Goal: Information Seeking & Learning: Learn about a topic

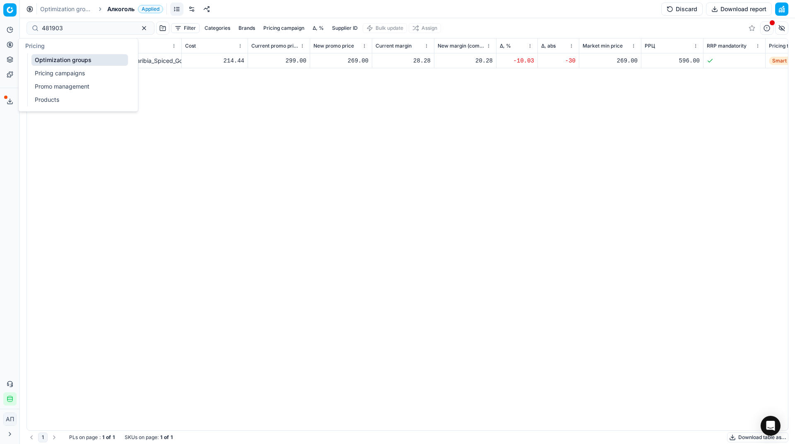
click at [15, 48] on button "Pricing" at bounding box center [9, 44] width 13 height 13
click at [34, 60] on link "Optimization groups" at bounding box center [79, 60] width 96 height 12
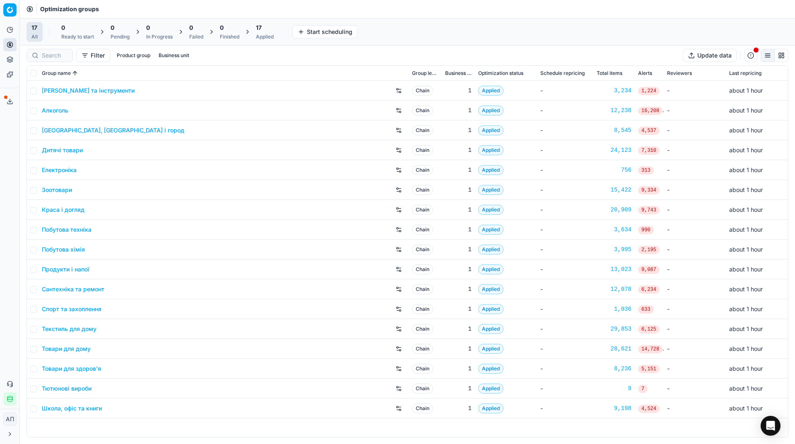
click at [55, 111] on link "Алкоголь" at bounding box center [55, 110] width 27 height 8
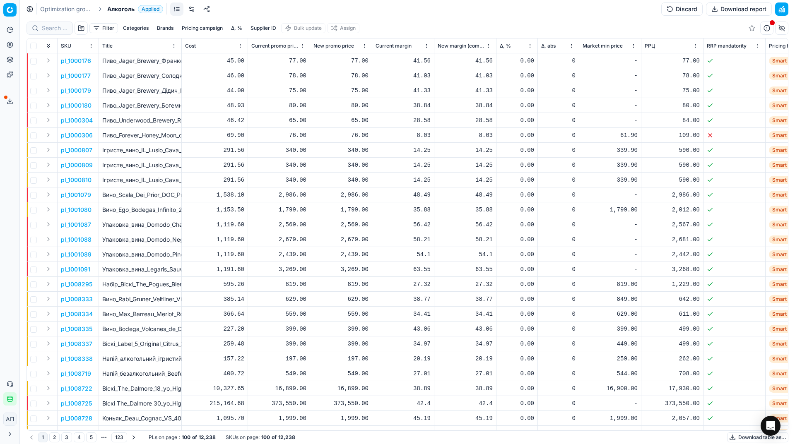
click at [84, 27] on button "button" at bounding box center [81, 28] width 13 height 13
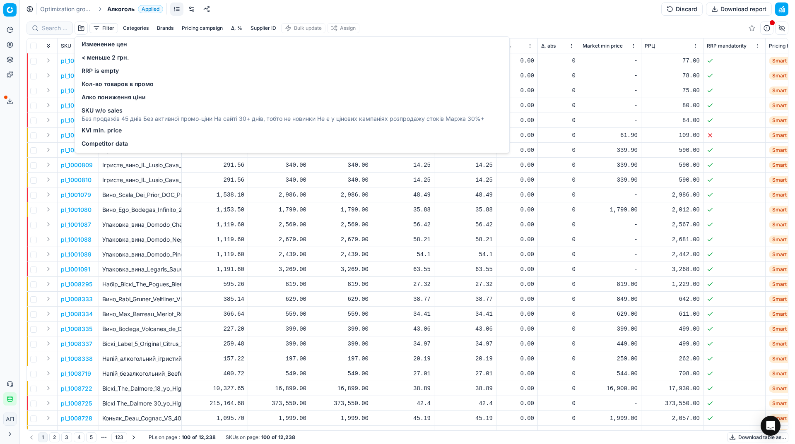
click at [103, 29] on button "Filter" at bounding box center [103, 28] width 29 height 10
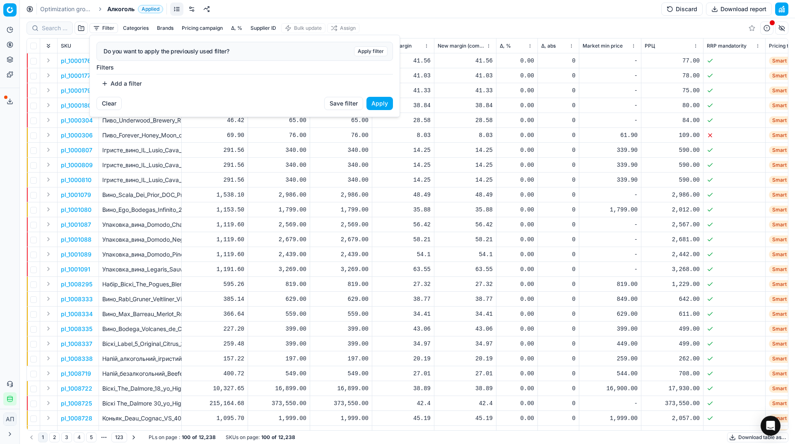
click at [114, 79] on button "Add a filter" at bounding box center [121, 83] width 50 height 13
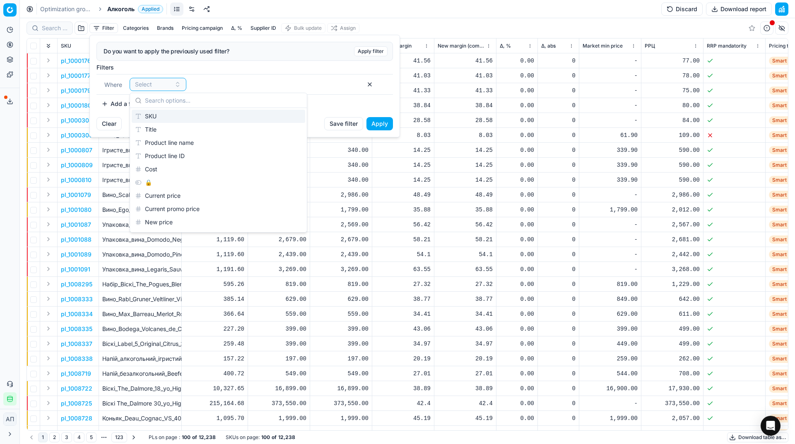
click at [183, 114] on div "SKU" at bounding box center [219, 116] width 174 height 13
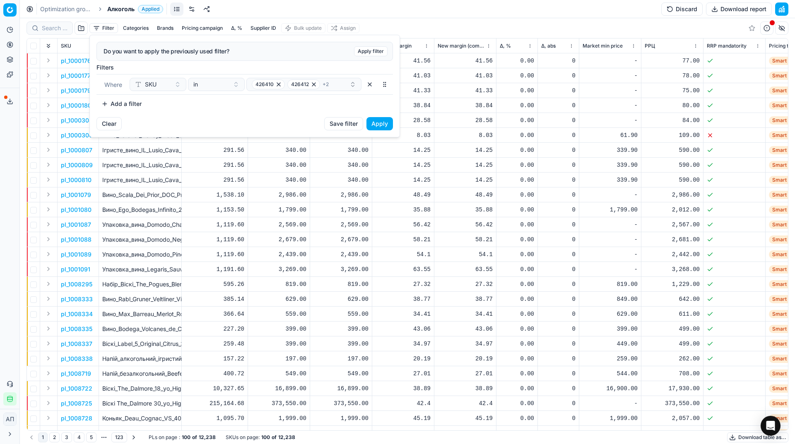
click at [381, 123] on button "Apply" at bounding box center [379, 123] width 27 height 13
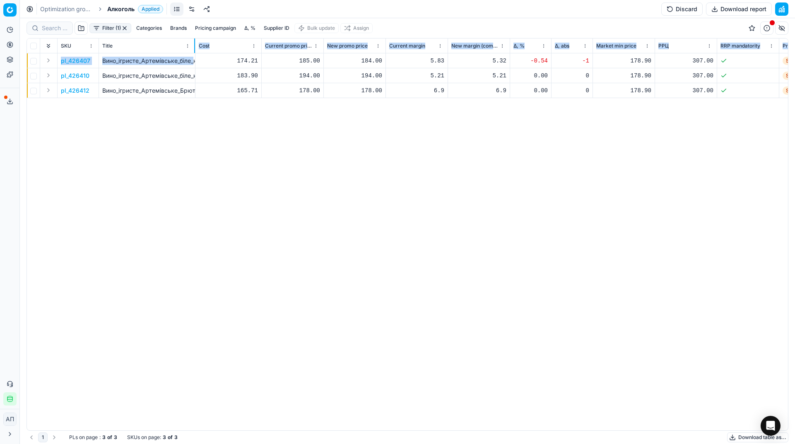
drag, startPoint x: 181, startPoint y: 47, endPoint x: 195, endPoint y: 56, distance: 16.4
click at [195, 56] on div "SKU Title Cost Current promo price New promo price Current margin New margin (c…" at bounding box center [407, 235] width 761 height 392
click at [196, 164] on div "pl_426407 Вино_ігристе_Артемівське_біле_напівсухе,_10-13,5%,_0,75_л_(1956) 174.…" at bounding box center [407, 241] width 761 height 377
click at [82, 62] on p "pl_426407" at bounding box center [75, 61] width 29 height 8
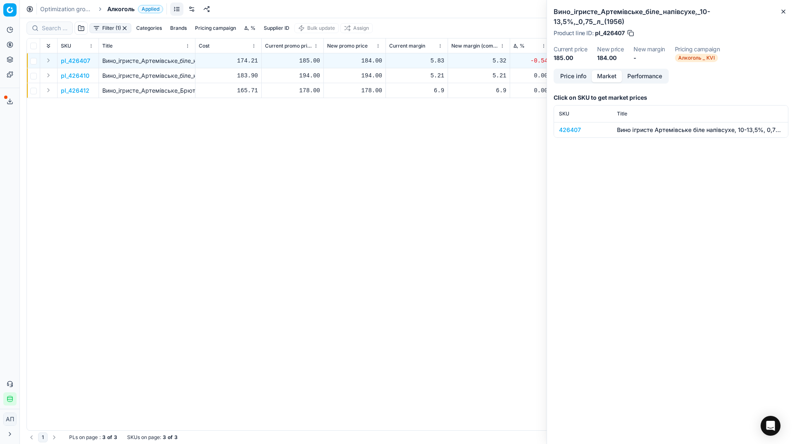
click at [614, 70] on button "Market" at bounding box center [607, 76] width 30 height 12
click at [569, 126] on div "426407" at bounding box center [583, 130] width 48 height 8
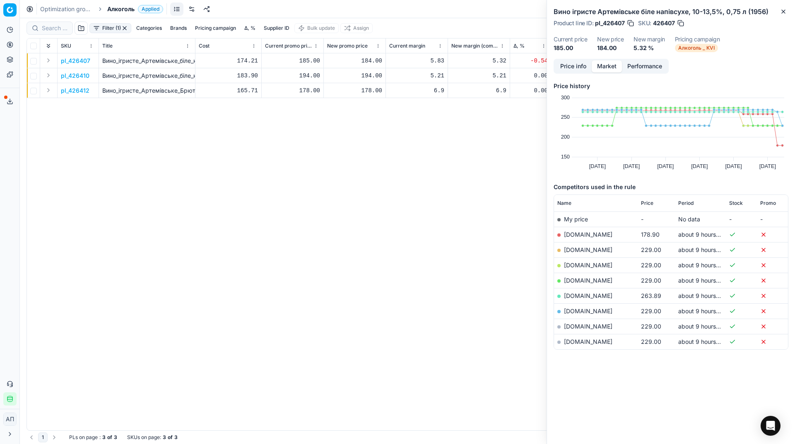
click at [80, 72] on p "pl_426410" at bounding box center [75, 76] width 29 height 8
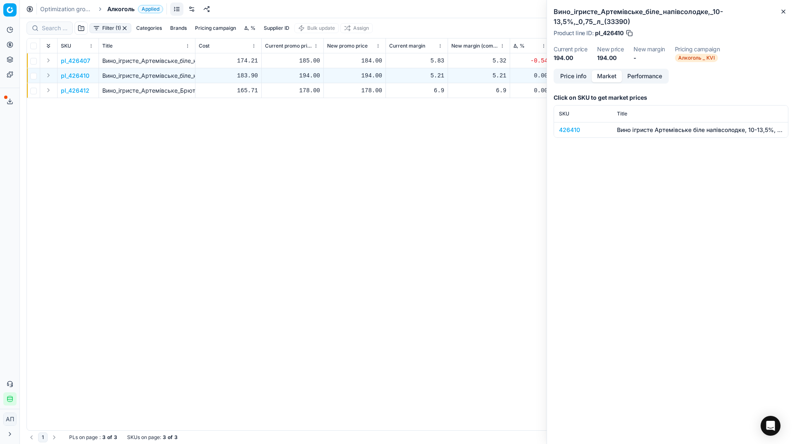
click at [569, 128] on div "426410" at bounding box center [583, 130] width 48 height 8
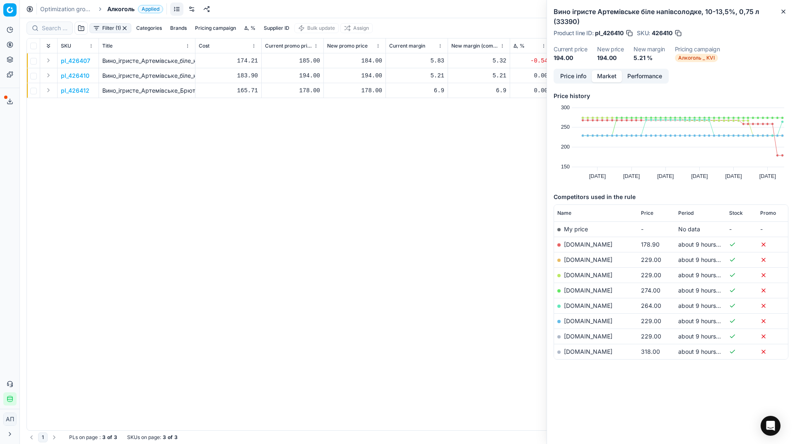
click at [70, 92] on p "pl_426412" at bounding box center [75, 91] width 29 height 8
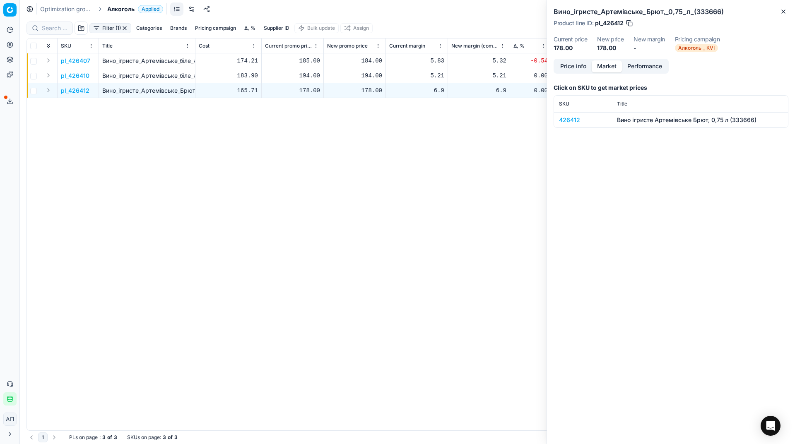
click at [571, 119] on div "426412" at bounding box center [583, 120] width 48 height 8
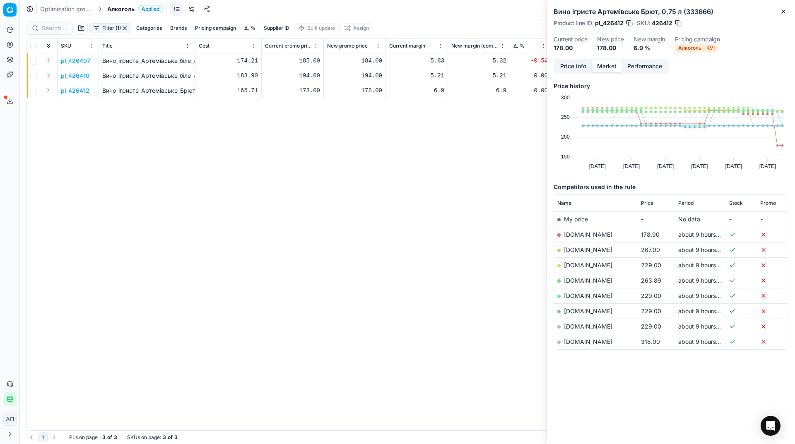
click at [649, 202] on span "Price" at bounding box center [647, 203] width 12 height 7
click at [166, 228] on div "pl_426407 Вино_ігристе_Артемівське_біле_напівсухе,_10-13,5%,_0,75_л_(1956) 174.…" at bounding box center [407, 241] width 761 height 377
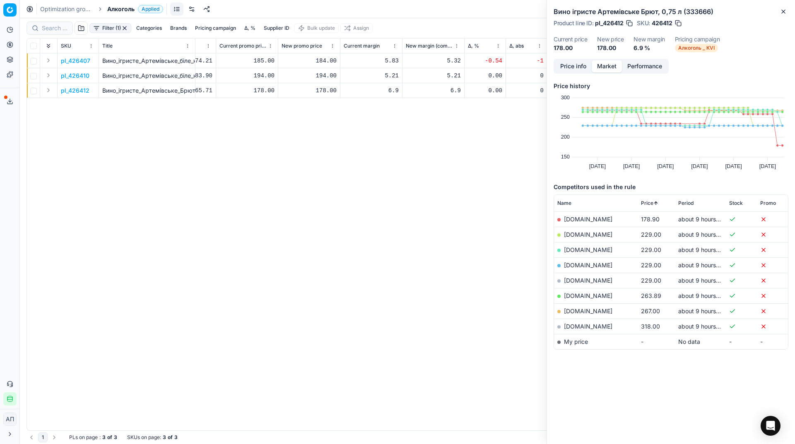
scroll to position [0, 46]
click at [137, 253] on div "pl_426407 Вино_ігристе_Артемівське_біле_напівсухе,_10-13,5%,_0,75_л_(1956) 174.…" at bounding box center [361, 241] width 761 height 377
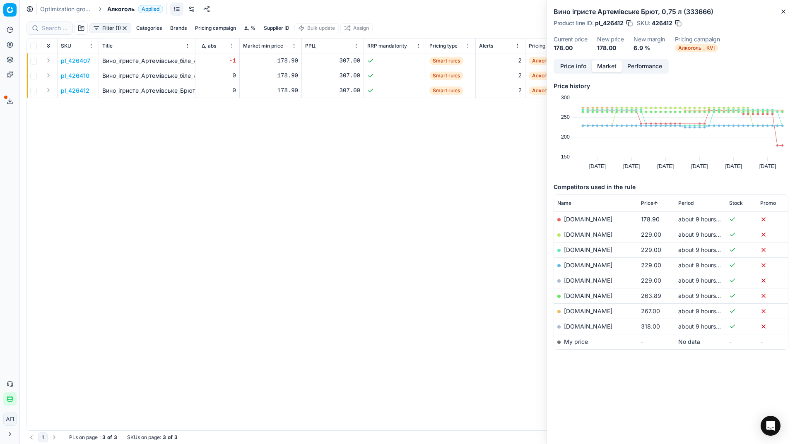
scroll to position [0, 354]
click at [170, 245] on div "pl_426407 Вино_ігристе_Артемівське_біле_напівсухе,_10-13,5%,_0,75_л_(1956) 185.…" at bounding box center [53, 241] width 761 height 377
click at [154, 248] on div "pl_426407 Вино_ігристе_Артемівське_біле_напівсухе,_10-13,5%,_0,75_л_(1956) 185.…" at bounding box center [53, 241] width 761 height 377
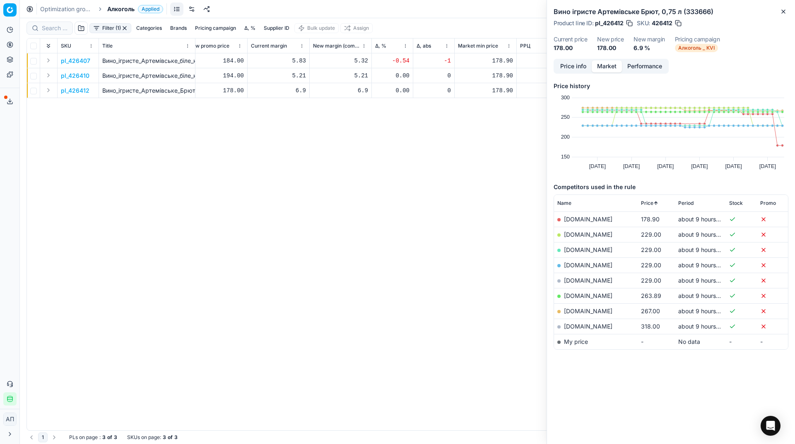
scroll to position [0, 0]
click at [206, 237] on div "pl_426407 Вино_ігристе_Артемівське_біле_напівсухе,_10-13,5%,_0,75_л_(1956) 174.…" at bounding box center [407, 241] width 761 height 377
